Goal: Communication & Community: Answer question/provide support

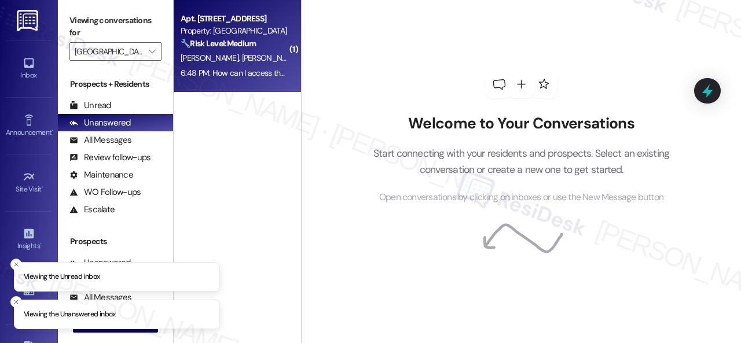
click at [268, 36] on div "Property: [GEOGRAPHIC_DATA]" at bounding box center [234, 31] width 107 height 12
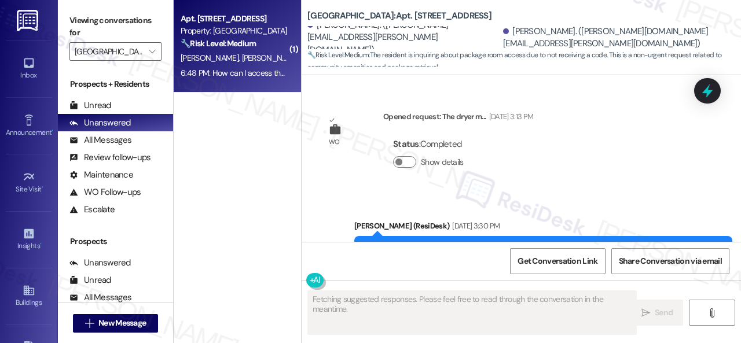
scroll to position [12022, 0]
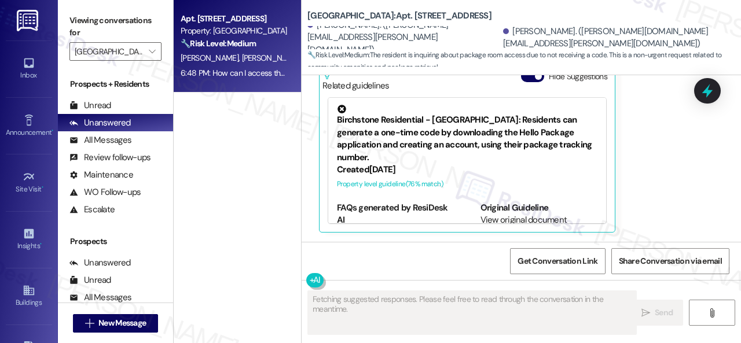
click at [233, 49] on strong "🔧 Risk Level: Medium" at bounding box center [218, 43] width 75 height 10
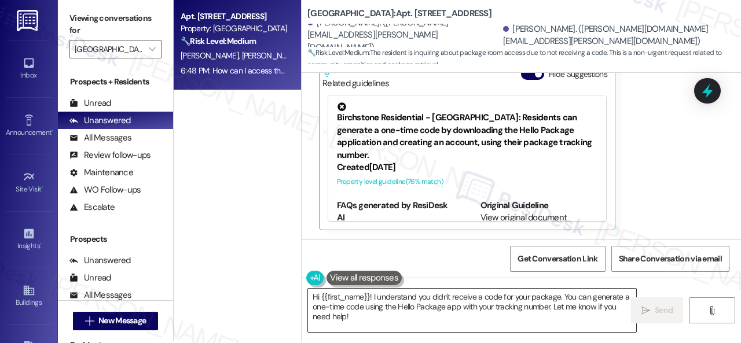
scroll to position [3, 0]
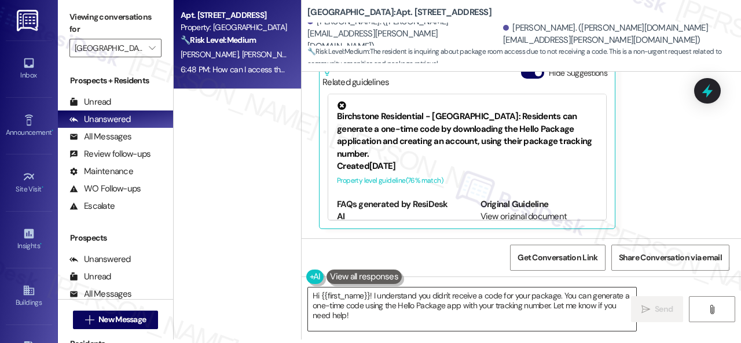
drag, startPoint x: 331, startPoint y: 318, endPoint x: 378, endPoint y: 312, distance: 47.3
click at [382, 319] on textarea "Hi {{first_name}}! I understand you didn't receive a code for your package. You…" at bounding box center [472, 309] width 328 height 43
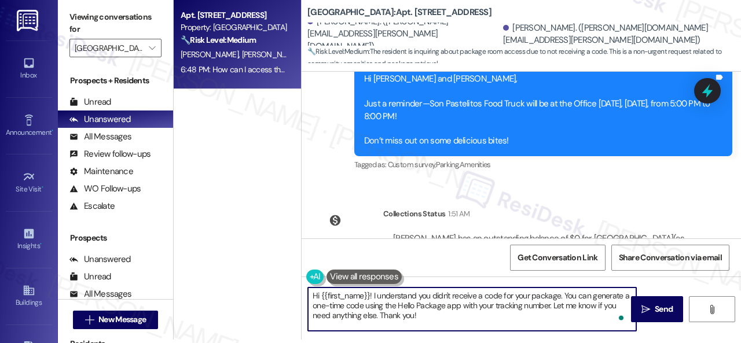
scroll to position [11906, 0]
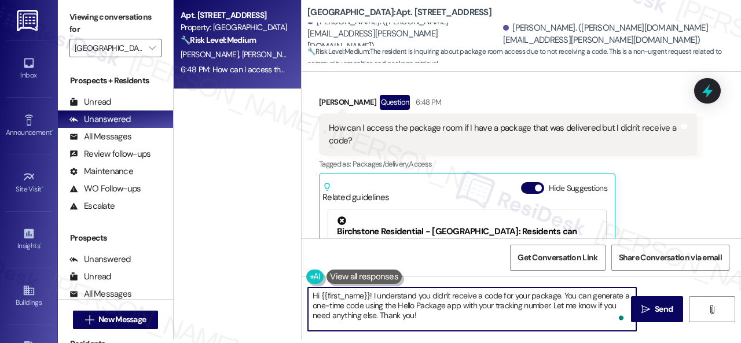
drag, startPoint x: 322, startPoint y: 297, endPoint x: 370, endPoint y: 301, distance: 47.7
click at [370, 301] on textarea "Hi {{first_name}}! I understand you didn't receive a code for your package. You…" at bounding box center [472, 309] width 328 height 43
type textarea "Hi Brittany! I understand you didn't receive a code for your package. You can g…"
click at [649, 308] on span " Send" at bounding box center [657, 310] width 36 height 12
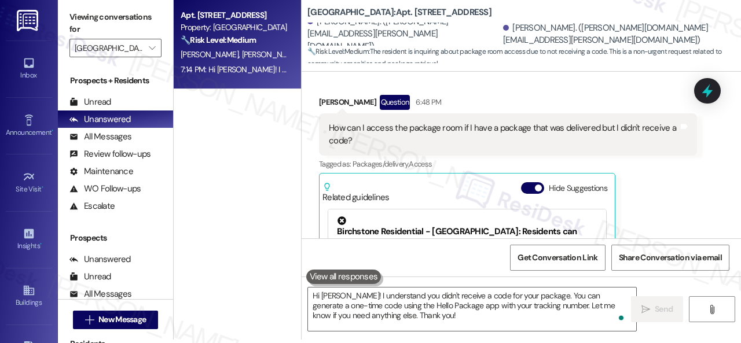
scroll to position [12021, 0]
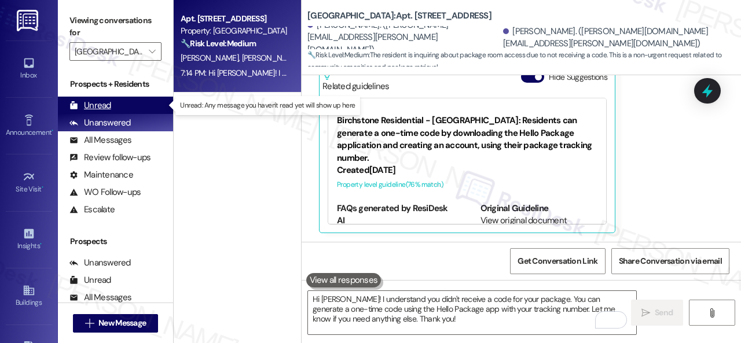
click at [86, 104] on div "Unread" at bounding box center [91, 106] width 42 height 12
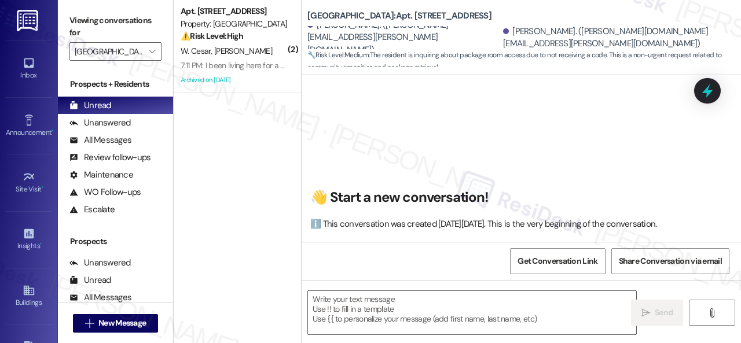
click at [257, 47] on div "W. [PERSON_NAME]" at bounding box center [234, 51] width 109 height 14
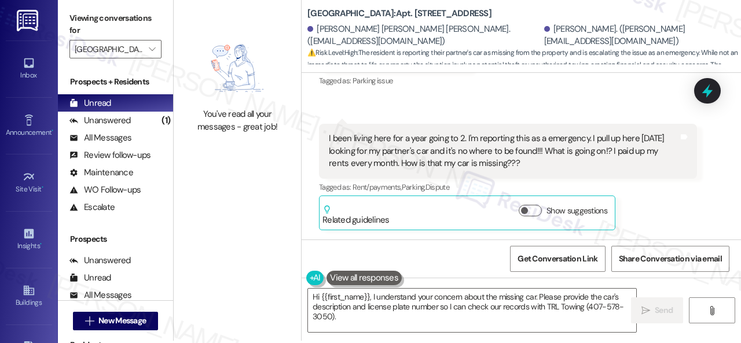
scroll to position [3, 0]
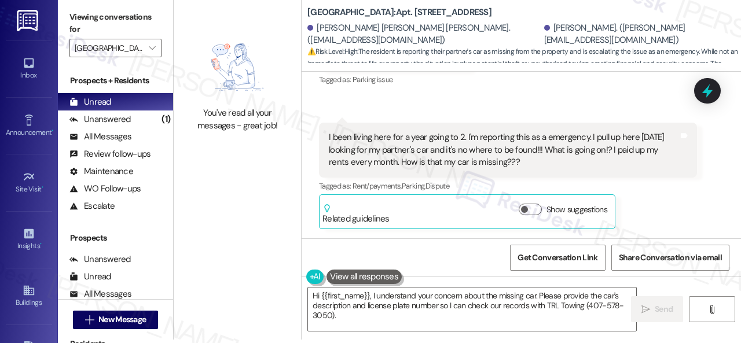
click at [542, 207] on div "Show suggestions" at bounding box center [565, 210] width 93 height 12
drag, startPoint x: 538, startPoint y: 207, endPoint x: 572, endPoint y: 170, distance: 50.8
click at [538, 207] on button "Show suggestions" at bounding box center [530, 210] width 23 height 12
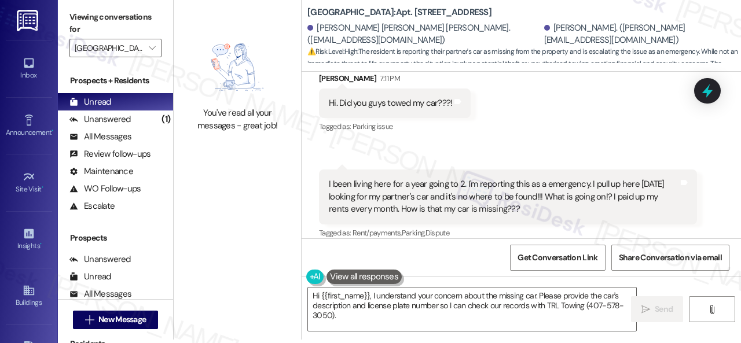
scroll to position [15683, 0]
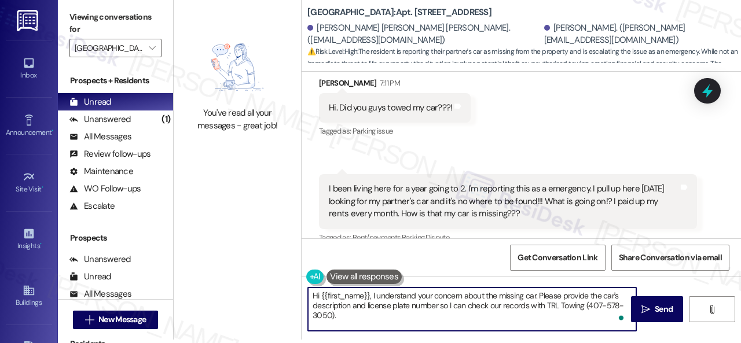
drag, startPoint x: 321, startPoint y: 295, endPoint x: 362, endPoint y: 317, distance: 46.6
click at [362, 316] on textarea "Hi {{first_name}}, I understand your concern about the missing car. Please prov…" at bounding box center [472, 309] width 328 height 43
click at [392, 306] on textarea "Hi {{first_name}}, I understand your concern about the missing car. Please prov…" at bounding box center [472, 309] width 328 height 43
drag, startPoint x: 322, startPoint y: 294, endPoint x: 369, endPoint y: 297, distance: 47.0
click at [369, 297] on textarea "Hi {{first_name}}, I understand your concern about the missing car. Please prov…" at bounding box center [472, 309] width 328 height 43
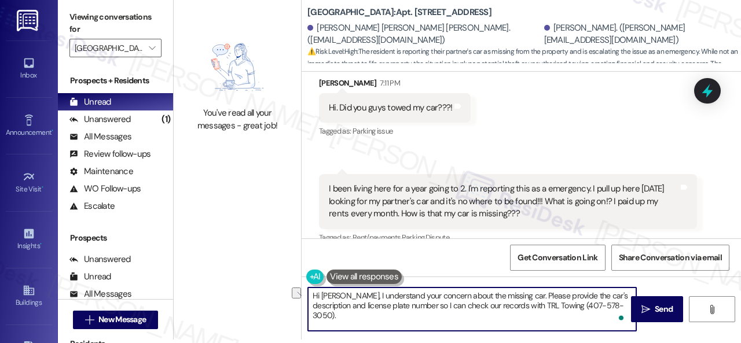
drag, startPoint x: 350, startPoint y: 293, endPoint x: 511, endPoint y: 293, distance: 161.6
click at [511, 293] on textarea "Hi Jovanie, I understand your concern about the missing car. Please provide the…" at bounding box center [472, 309] width 328 height 43
drag, startPoint x: 387, startPoint y: 304, endPoint x: 564, endPoint y: 306, distance: 176.7
click at [564, 306] on textarea "Hi Jovanie, I'm sorry to hear your car is missing. Please provide the car's des…" at bounding box center [472, 309] width 328 height 43
type textarea "Hi [PERSON_NAME], I'm sorry to hear your car is missing. Please provide the car…"
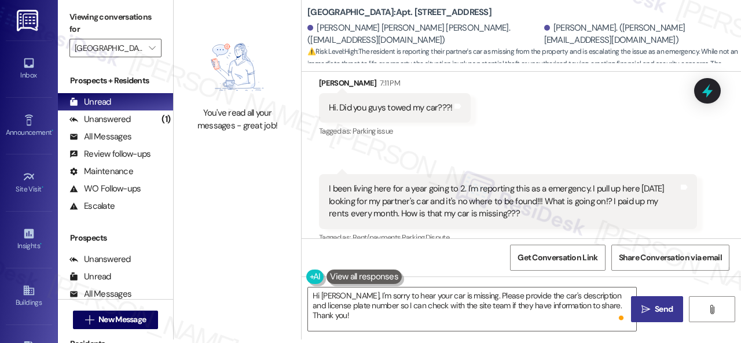
click at [644, 304] on span " Send" at bounding box center [657, 310] width 36 height 12
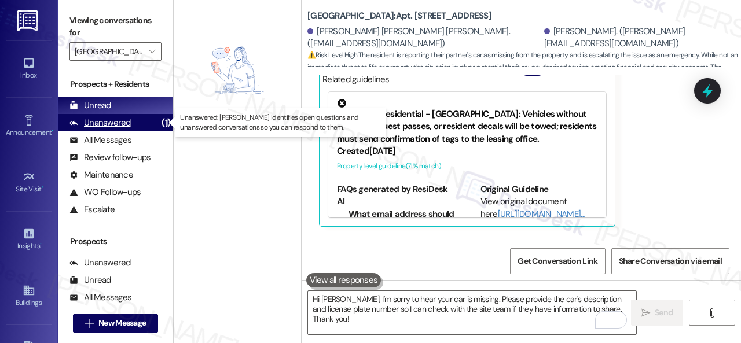
click at [129, 123] on div "Unanswered" at bounding box center [100, 123] width 61 height 12
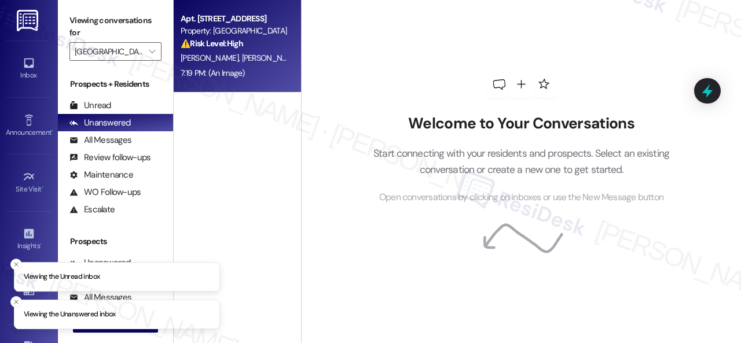
click at [267, 60] on div "B. Jenkins W. Jenkins" at bounding box center [234, 58] width 109 height 14
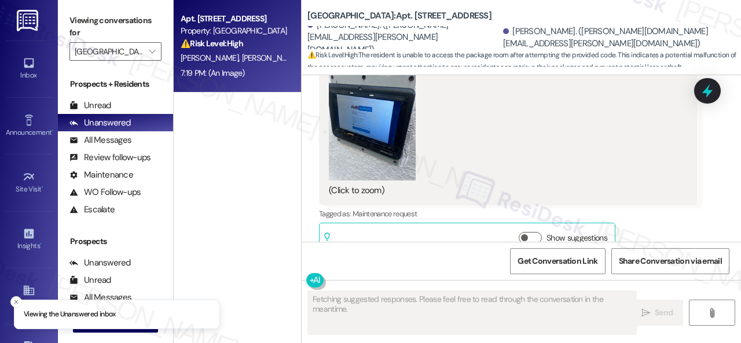
scroll to position [12605, 0]
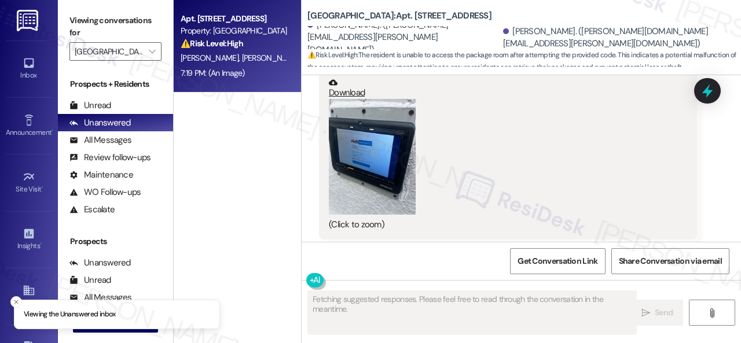
click at [383, 172] on button "Zoom image" at bounding box center [372, 157] width 87 height 116
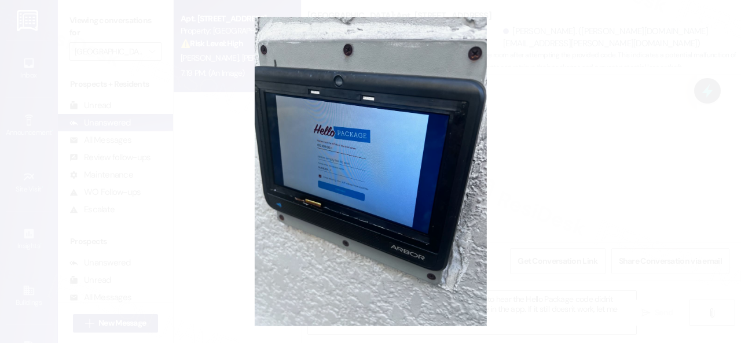
click at [405, 166] on button "Unzoom image" at bounding box center [370, 171] width 741 height 343
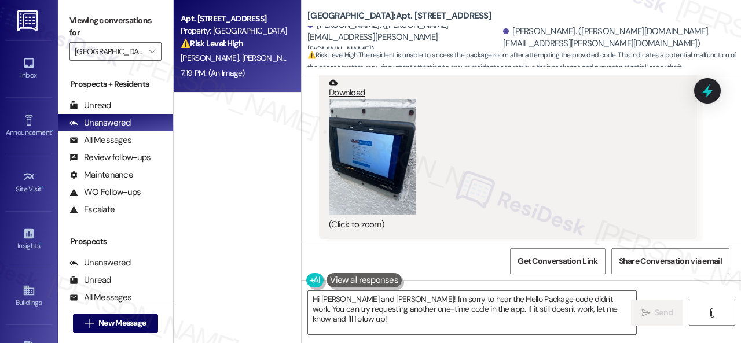
click at [380, 167] on button "Zoom image" at bounding box center [372, 157] width 87 height 116
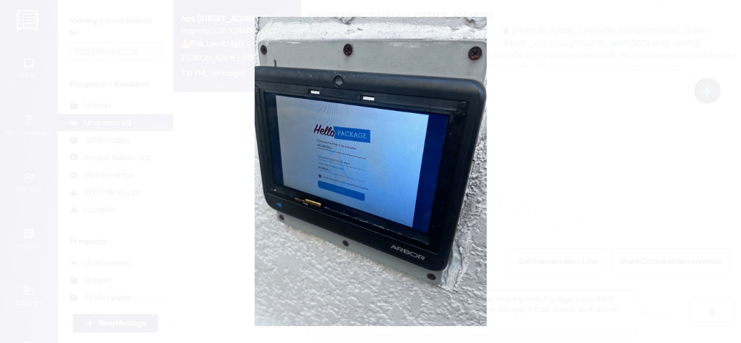
click at [450, 167] on button "Unzoom image" at bounding box center [370, 171] width 741 height 343
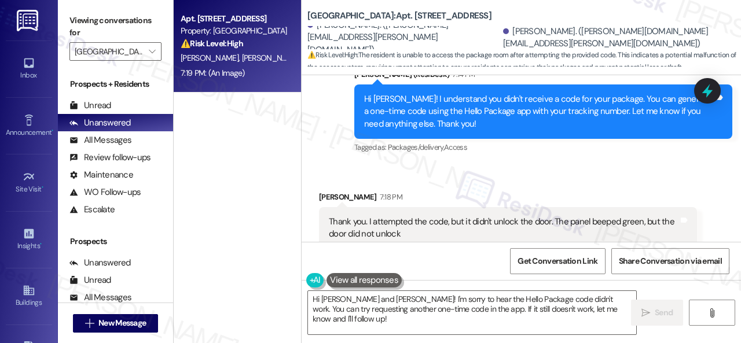
scroll to position [12142, 0]
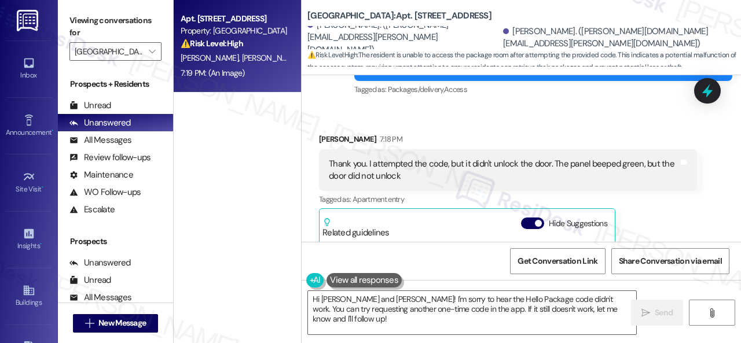
drag, startPoint x: 258, startPoint y: 226, endPoint x: 297, endPoint y: 242, distance: 41.1
click at [258, 226] on div "Apt. 210, 004 Halston Park Central Property: Halston Park Central ⚠️ Risk Level…" at bounding box center [237, 130] width 127 height 261
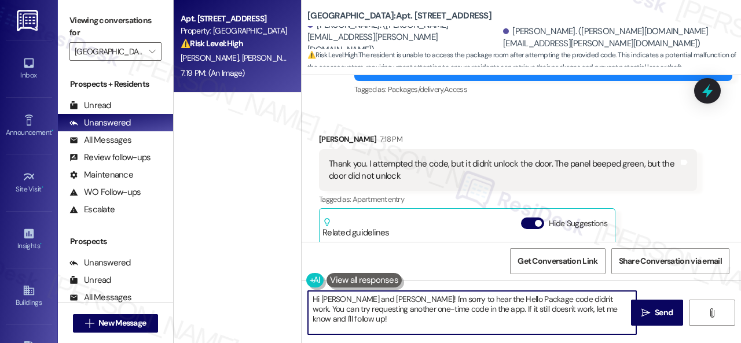
drag, startPoint x: 392, startPoint y: 299, endPoint x: 264, endPoint y: 294, distance: 127.5
click at [264, 294] on div "Apt. 210, 004 Halston Park Central Property: Halston Park Central ⚠️ Risk Level…" at bounding box center [458, 171] width 568 height 343
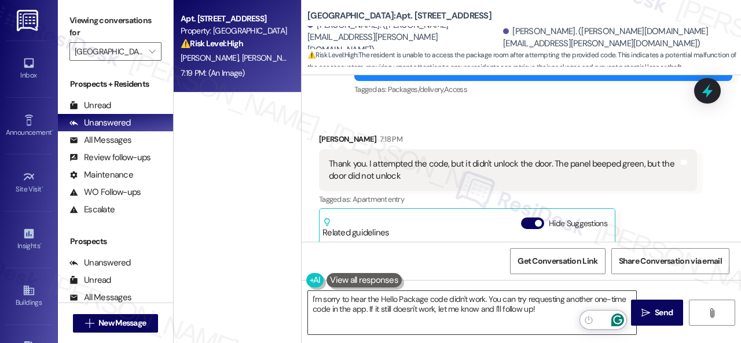
drag, startPoint x: 551, startPoint y: 335, endPoint x: 540, endPoint y: 324, distance: 15.6
click at [552, 335] on div "I'm sorry to hear the Hello Package code didn't work. You can try requesting an…" at bounding box center [522, 323] width 440 height 87
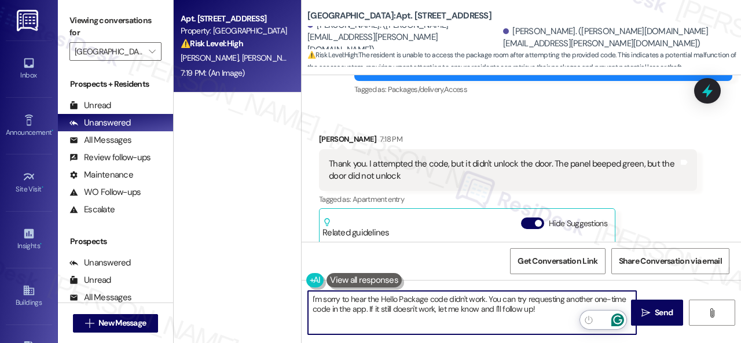
drag, startPoint x: 490, startPoint y: 298, endPoint x: 511, endPoint y: 303, distance: 21.4
click at [511, 303] on textarea "I'm sorry to hear the Hello Package code didn't work. You can try requesting an…" at bounding box center [472, 312] width 328 height 43
drag, startPoint x: 489, startPoint y: 299, endPoint x: 551, endPoint y: 317, distance: 64.4
click at [551, 317] on textarea "I'm sorry to hear the Hello Package code didn't work. You can try requesting an…" at bounding box center [472, 312] width 328 height 43
paste textarea "I will forward your concern to the site team and get back to you as soon as I r…"
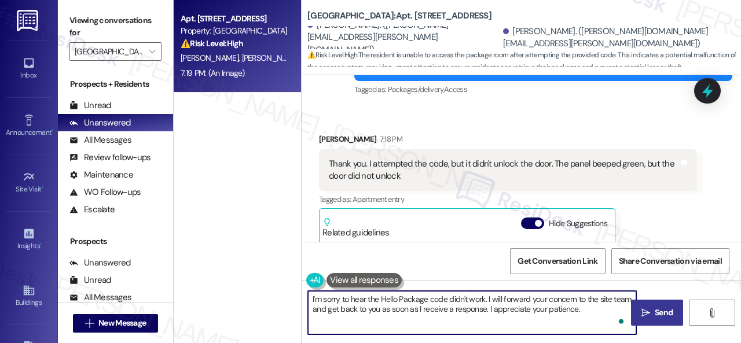
type textarea "I'm sorry to hear the Hello Package code didn't work. I will forward your conce…"
click at [656, 315] on span "Send" at bounding box center [664, 313] width 18 height 12
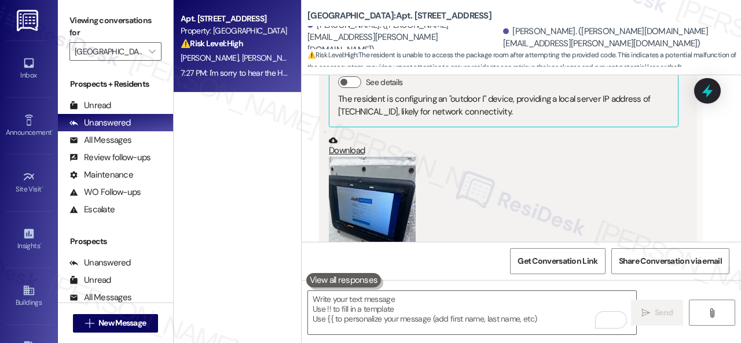
scroll to position [12604, 0]
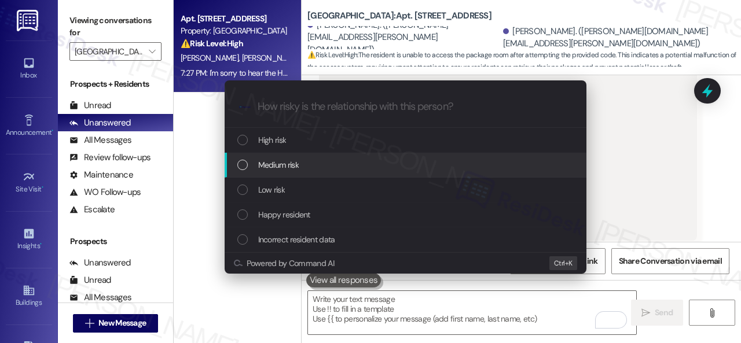
click at [295, 162] on span "Medium risk" at bounding box center [278, 165] width 41 height 13
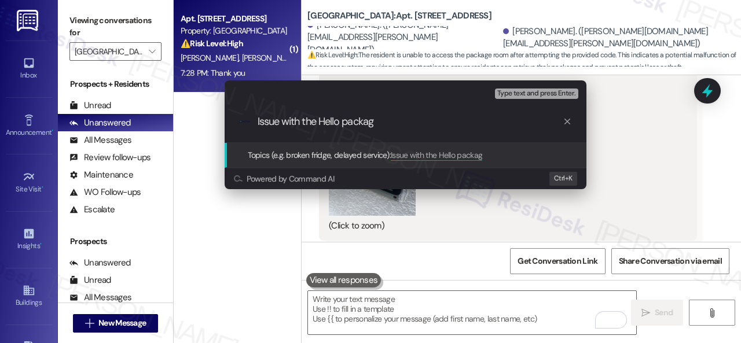
scroll to position [12835, 0]
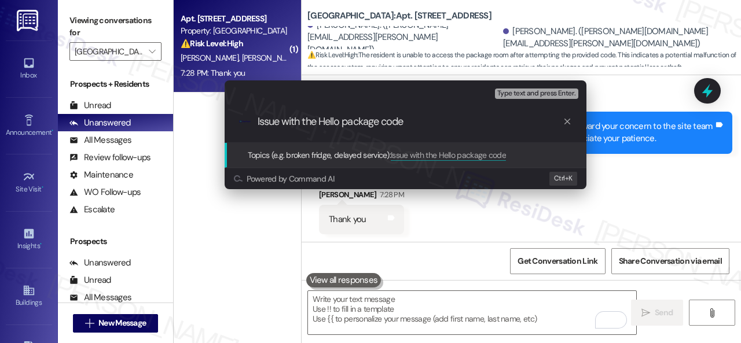
type input "Issue with the Hello package code."
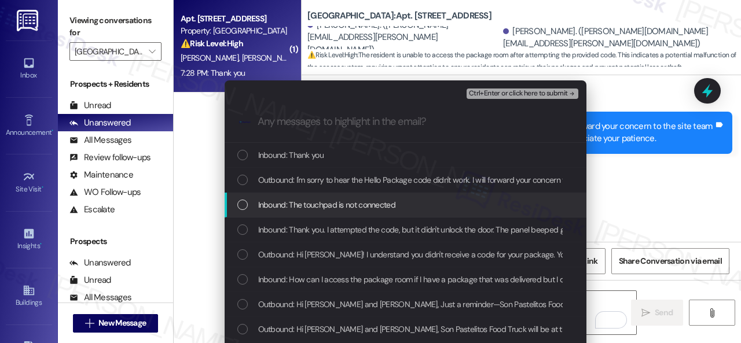
click at [308, 196] on div "Inbound: The touchpad is not connected" at bounding box center [406, 205] width 362 height 25
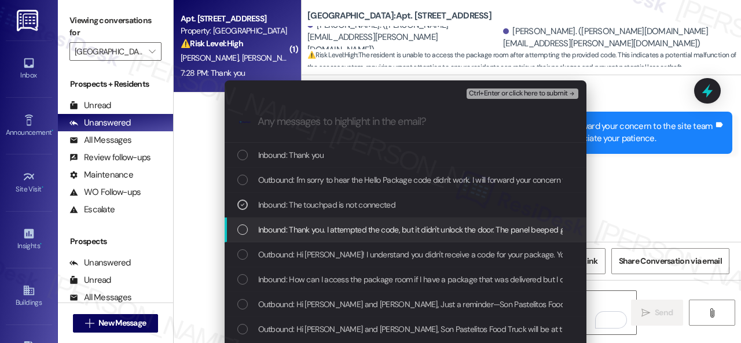
click at [301, 233] on span "Inbound: Thank you. I attempted the code, but it didn't unlock the door. The pa…" at bounding box center [466, 230] width 416 height 13
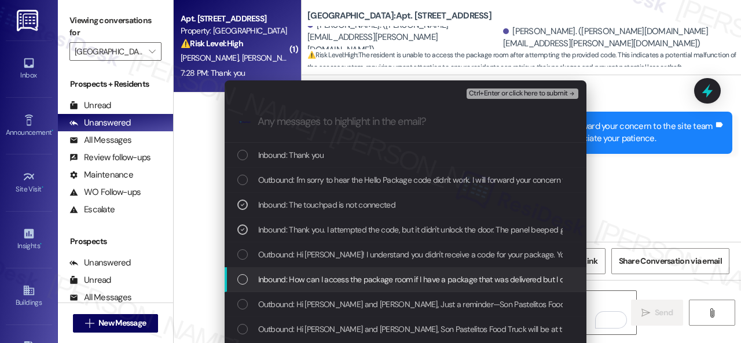
click at [305, 284] on span "Inbound: How can I access the package room if I have a package that was deliver…" at bounding box center [445, 279] width 375 height 13
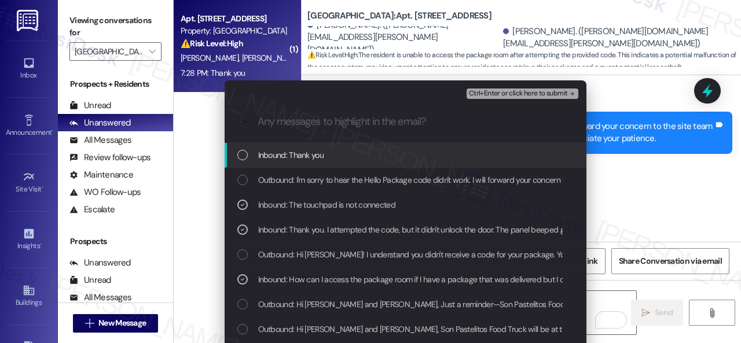
click at [493, 95] on span "Ctrl+Enter or click here to submit" at bounding box center [518, 94] width 99 height 8
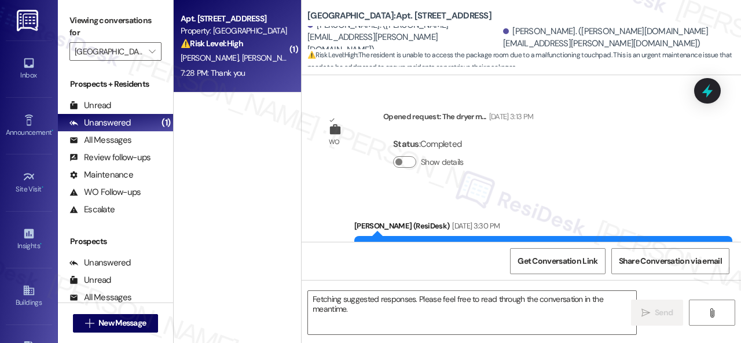
scroll to position [12732, 0]
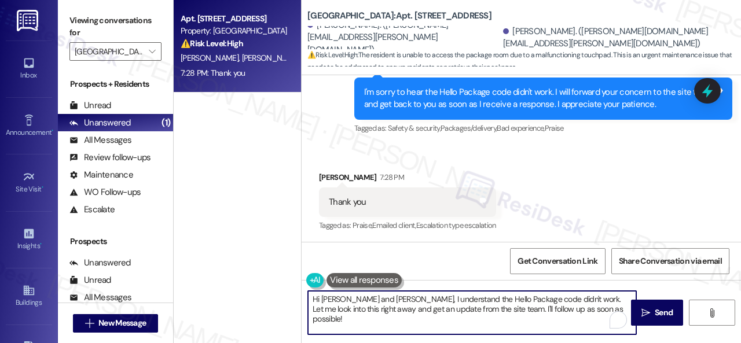
drag, startPoint x: 602, startPoint y: 307, endPoint x: 244, endPoint y: 291, distance: 357.7
click at [244, 291] on div "Apt. 210, 004 Halston Park Central Property: Halston Park Central ⚠️ Risk Level…" at bounding box center [458, 171] width 568 height 343
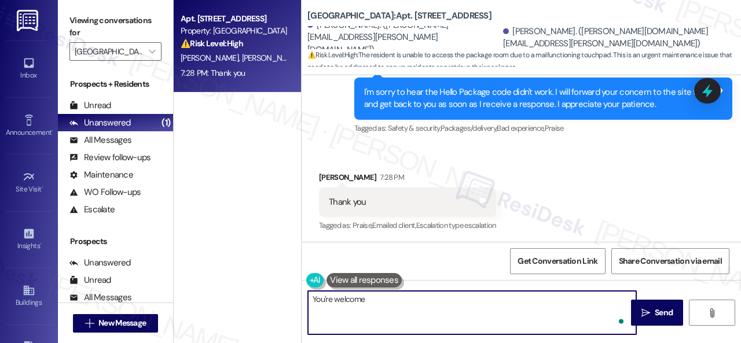
type textarea "You're welcome!"
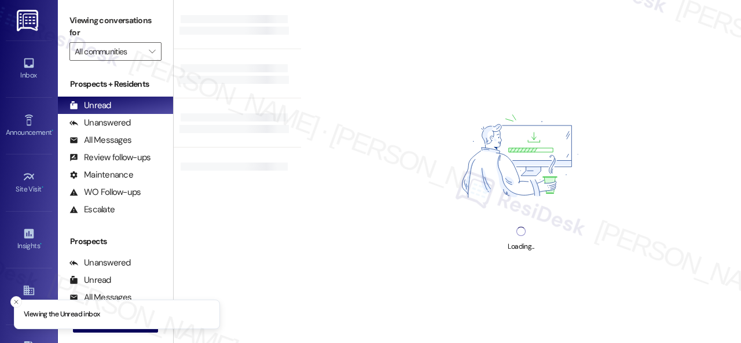
type input "[GEOGRAPHIC_DATA]"
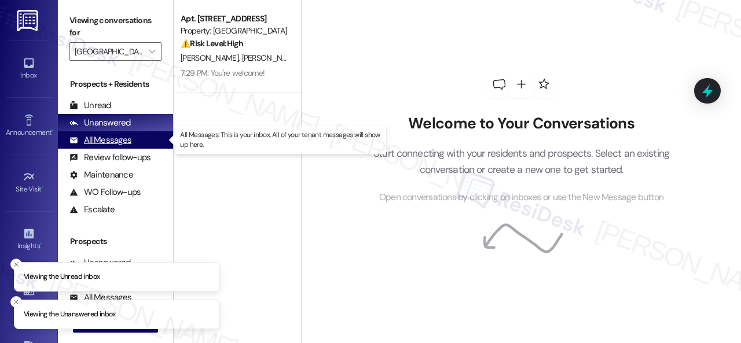
click at [94, 142] on div "All Messages" at bounding box center [101, 140] width 62 height 12
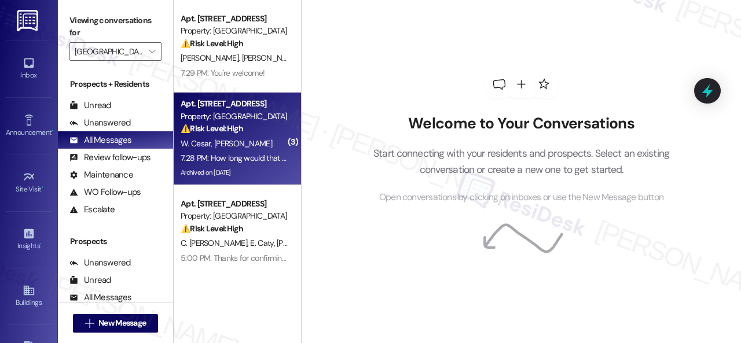
click at [266, 144] on div "W. [PERSON_NAME]" at bounding box center [234, 144] width 109 height 14
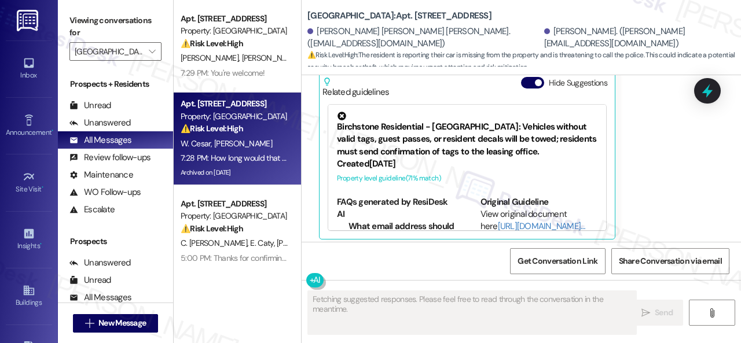
scroll to position [16511, 0]
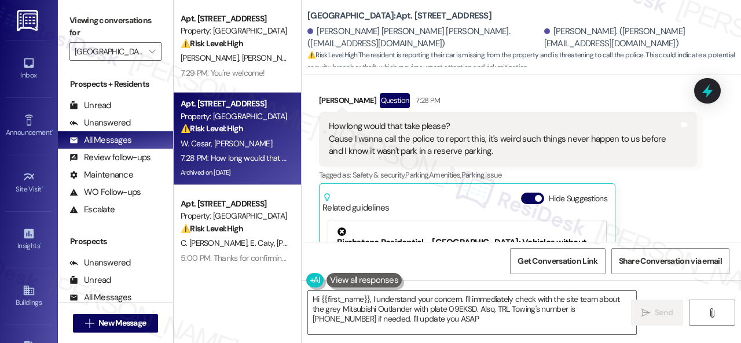
type textarea "Hi {{first_name}}, I understand your concern. I'll immediately check with the s…"
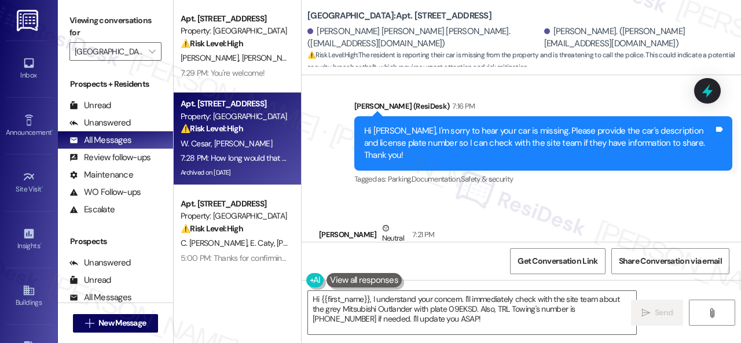
scroll to position [15873, 0]
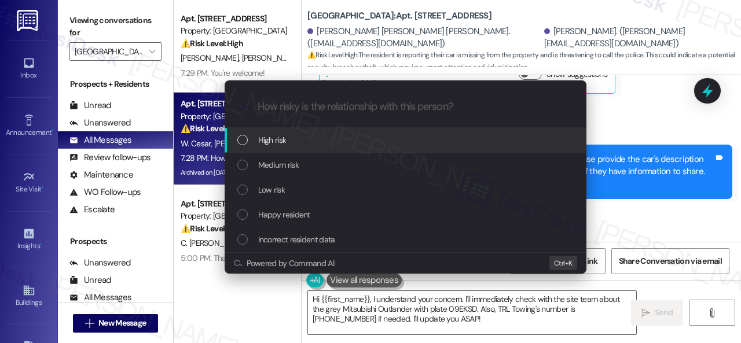
click at [264, 138] on span "High risk" at bounding box center [272, 140] width 28 height 13
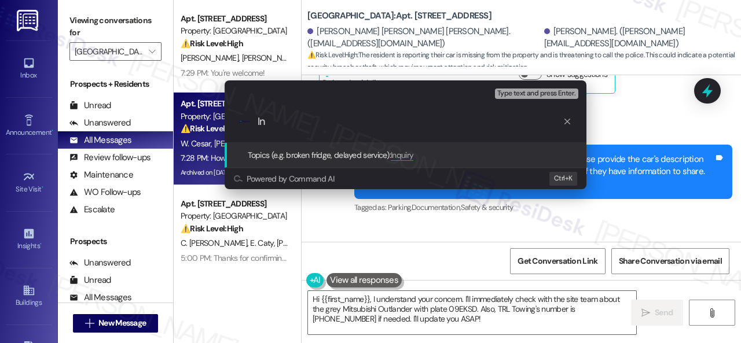
type input "I"
type input "Report about a missing car."
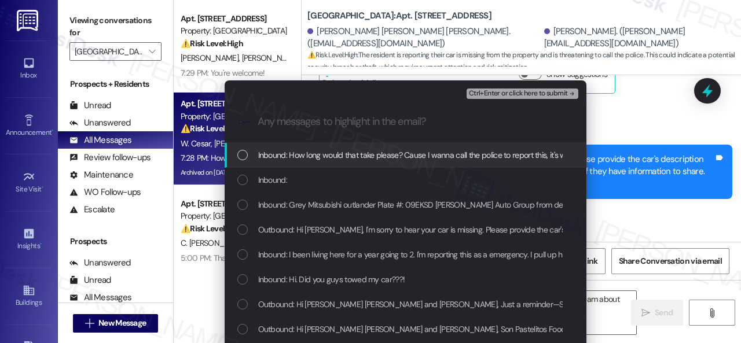
click at [276, 154] on span "Inbound: How long would that take please? Cause I wanna call the police to repo…" at bounding box center [561, 155] width 606 height 13
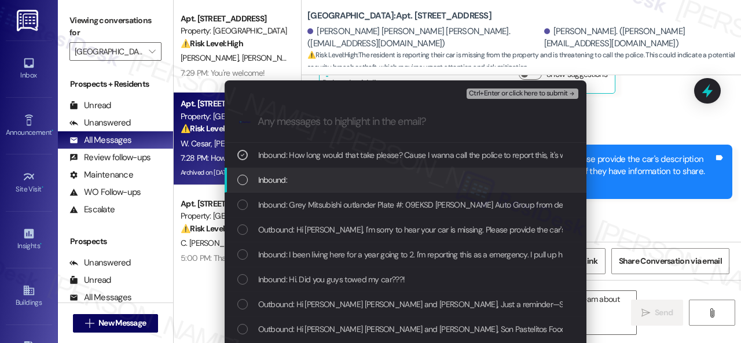
click at [271, 181] on span "Inbound:" at bounding box center [272, 180] width 29 height 13
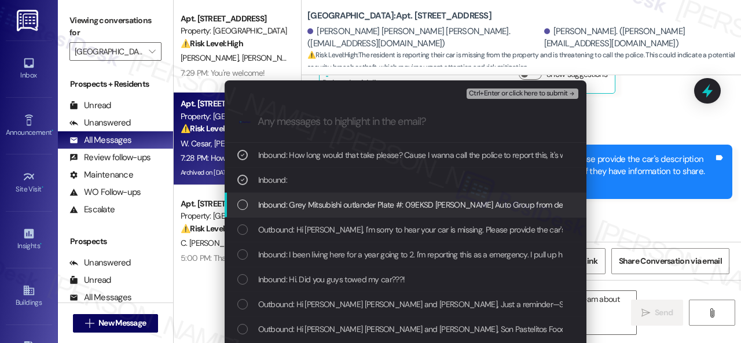
click at [273, 203] on span "Inbound: Grey Mitsubishi outlander Plate #: 09EKSD Lee Auto Group from dealer" at bounding box center [416, 205] width 317 height 13
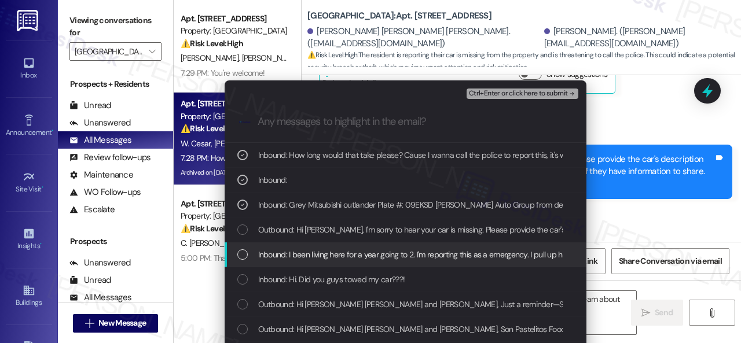
click at [279, 255] on span "Inbound: I been living here for a year going to 2. I'm reporting this as a emer…" at bounding box center [668, 254] width 820 height 13
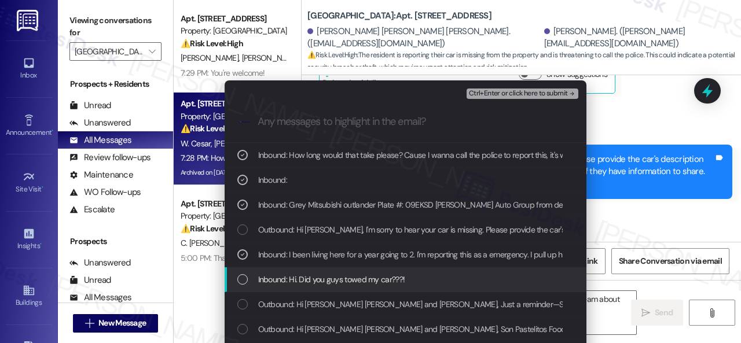
click at [308, 279] on span "Inbound: Hi. Did you guys towed my car???!" at bounding box center [331, 279] width 147 height 13
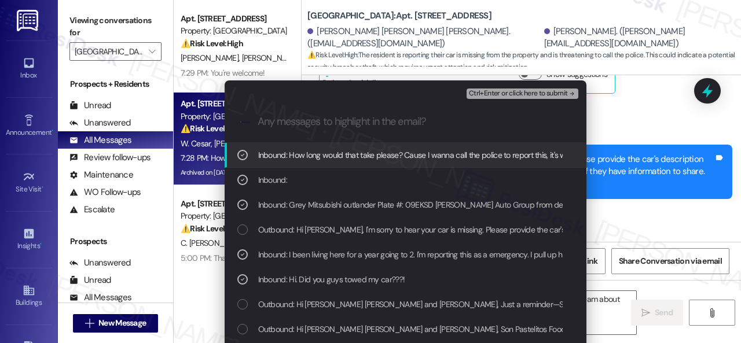
click at [498, 92] on span "Ctrl+Enter or click here to submit" at bounding box center [518, 94] width 99 height 8
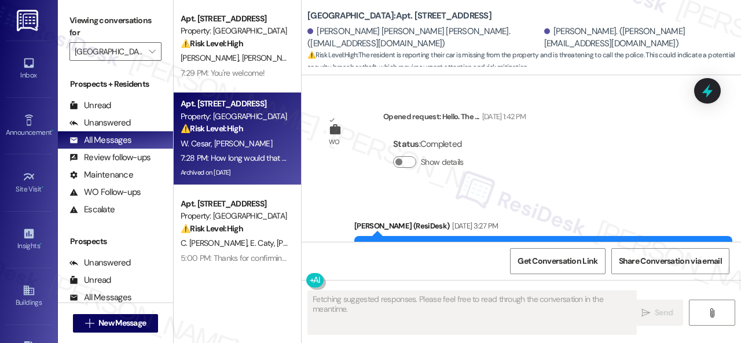
scroll to position [16626, 0]
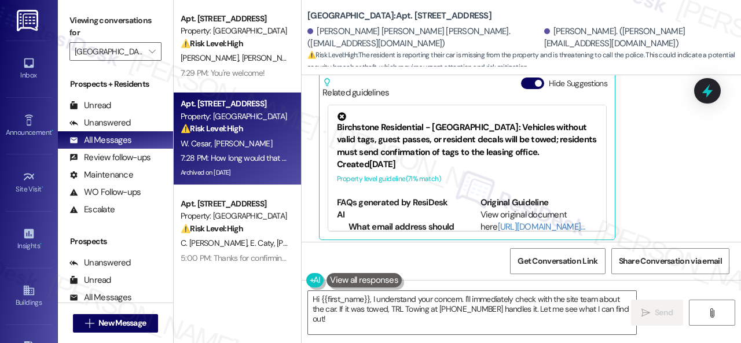
click at [653, 163] on div "Jovanie Saintfort Question 7:28 PM How long would that take please? Cause I wan…" at bounding box center [508, 109] width 378 height 262
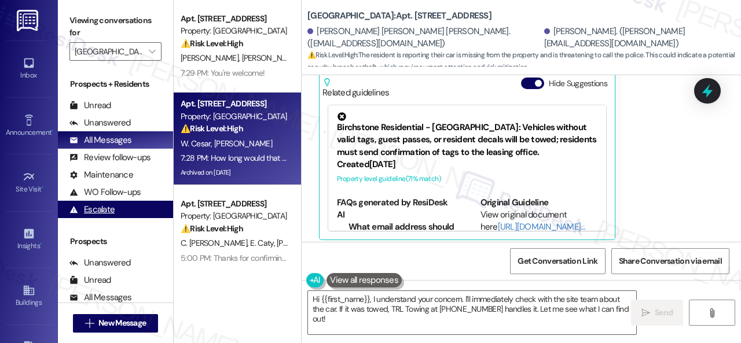
drag, startPoint x: 327, startPoint y: 320, endPoint x: 166, endPoint y: 213, distance: 194.2
click at [255, 270] on div "Apt. 210, 004 Halston Park Central Property: Halston Park Central ⚠️ Risk Level…" at bounding box center [458, 171] width 568 height 343
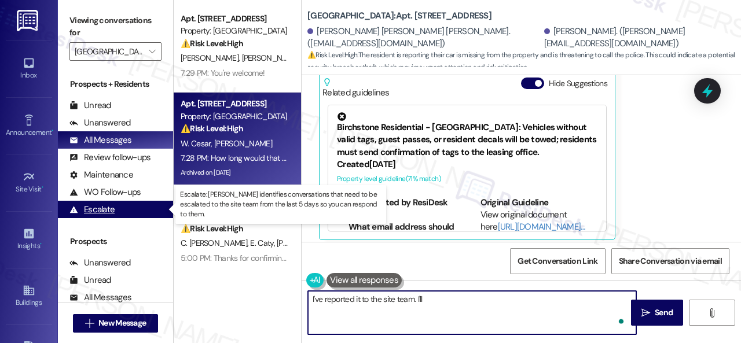
paste textarea "get back to you as soon as I receive a response. I appreciate your patience."
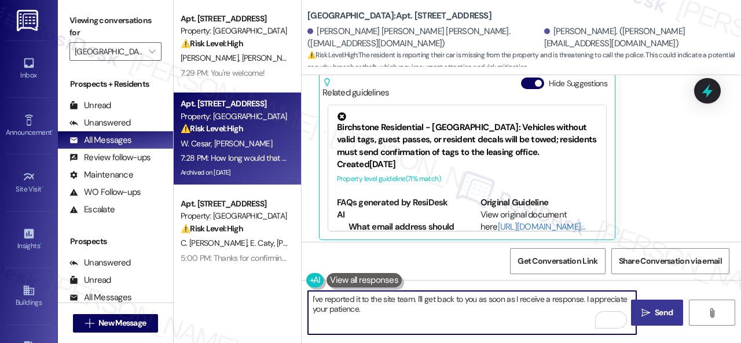
type textarea "I've reported it to the site team. I'll get back to you as soon as I receive a …"
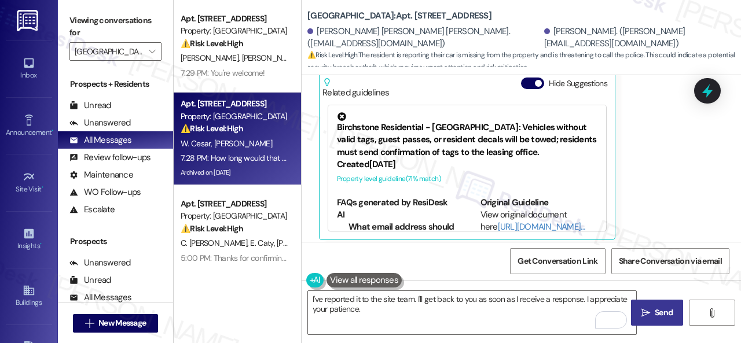
click at [642, 310] on icon "" at bounding box center [646, 313] width 9 height 9
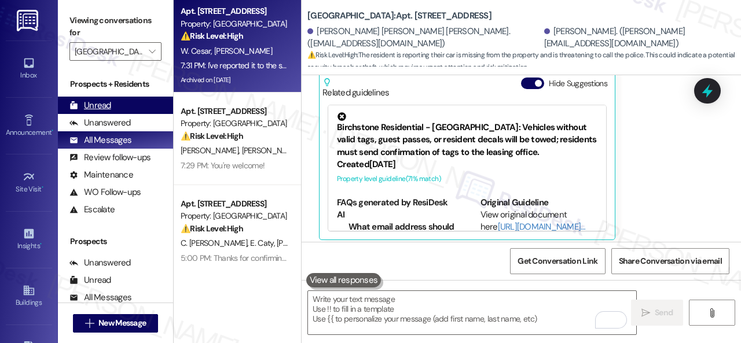
click at [101, 106] on div "Unread" at bounding box center [91, 106] width 42 height 12
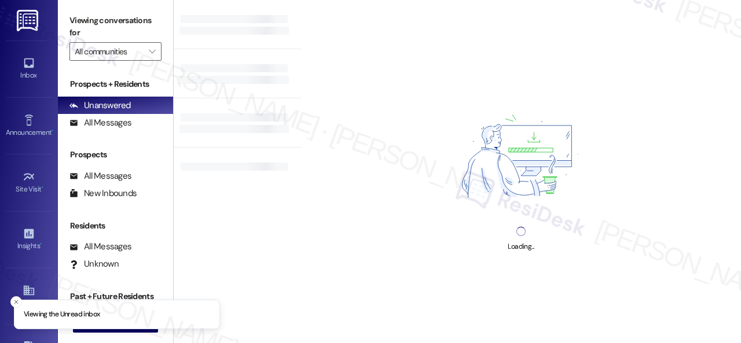
type input "[GEOGRAPHIC_DATA]"
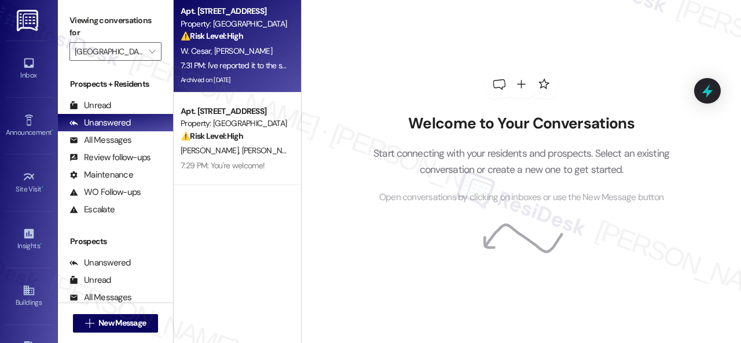
click at [262, 53] on div "W. [PERSON_NAME]" at bounding box center [234, 51] width 109 height 14
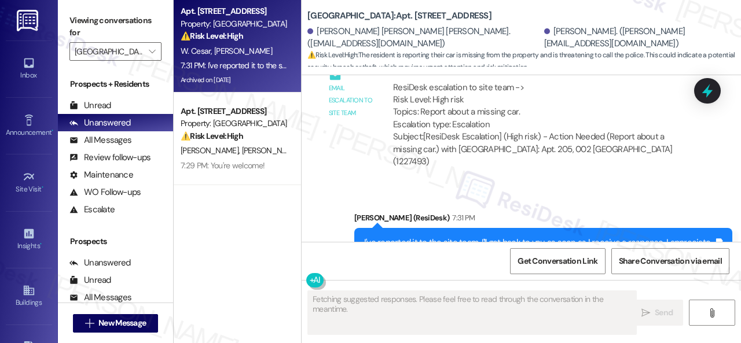
scroll to position [16834, 0]
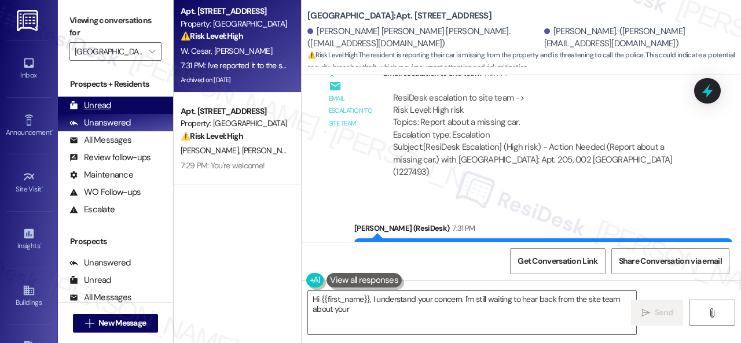
click at [97, 110] on div "Unread" at bounding box center [91, 106] width 42 height 12
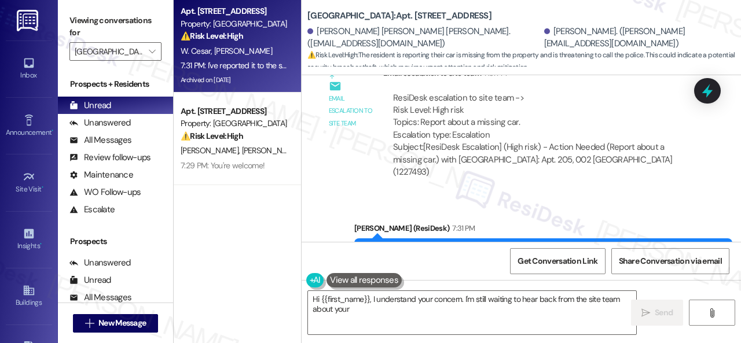
type textarea "Hi {{first_name}}, I understand your concern. I'm still waiting to hear back fr…"
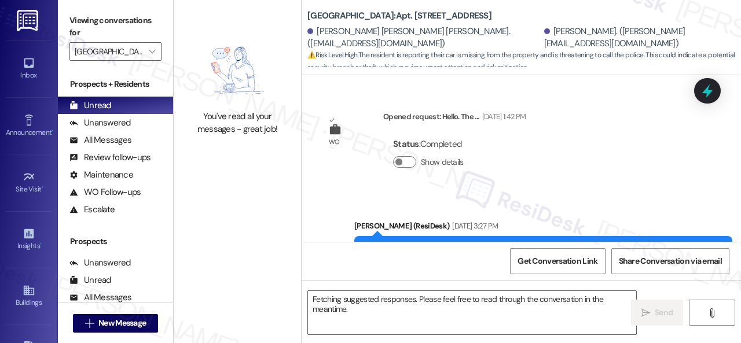
scroll to position [16626, 0]
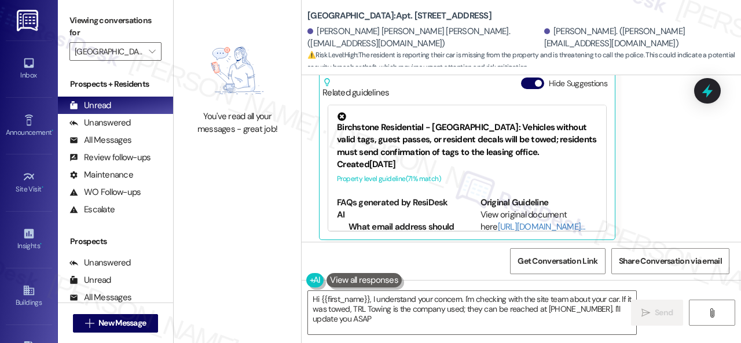
type textarea "Hi {{first_name}}, I understand your concern. I'm checking with the site team a…"
click at [114, 125] on div "Unanswered" at bounding box center [100, 123] width 61 height 12
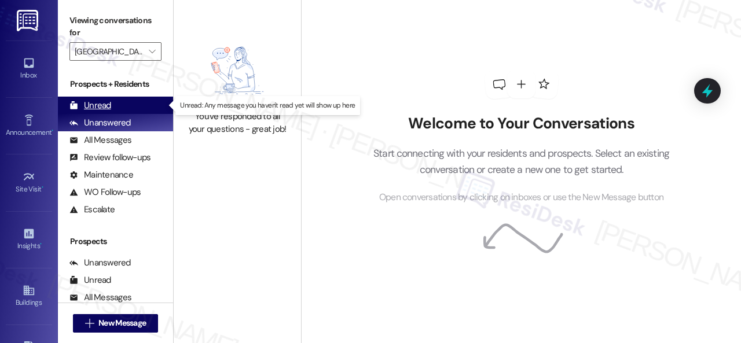
click at [98, 107] on div "Unread" at bounding box center [91, 106] width 42 height 12
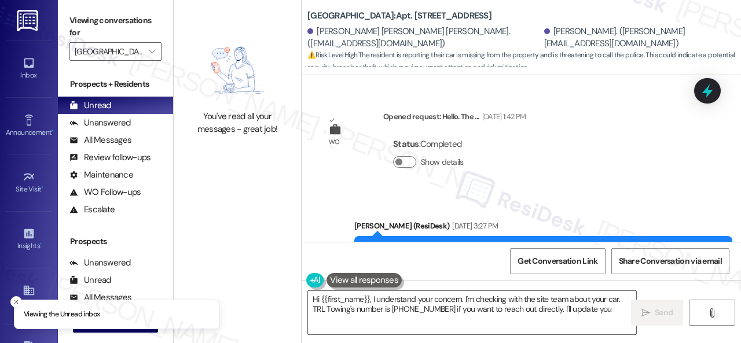
type textarea "Hi {{first_name}}, I understand your concern. I'm checking with the site team a…"
